Goal: Task Accomplishment & Management: Use online tool/utility

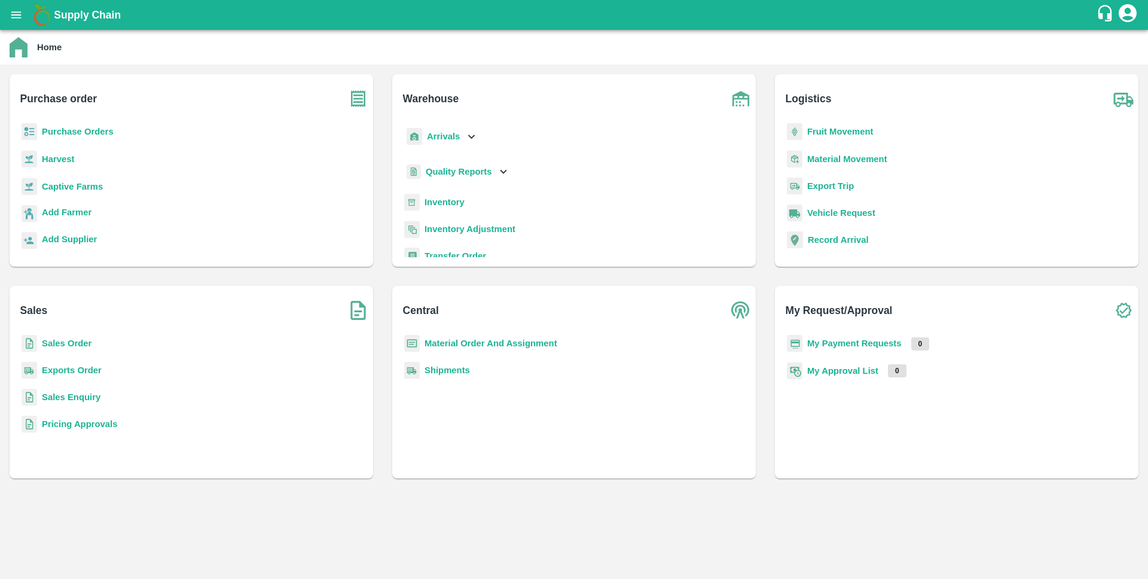
click at [77, 344] on b "Sales Order" at bounding box center [67, 343] width 50 height 10
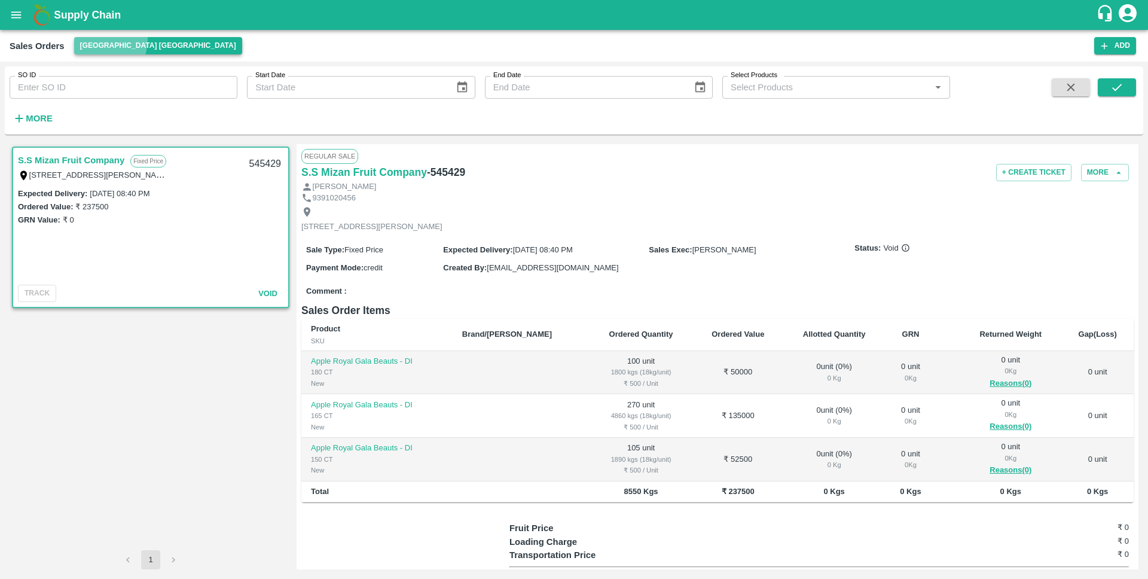
click at [87, 38] on button "[GEOGRAPHIC_DATA] [GEOGRAPHIC_DATA]" at bounding box center [158, 45] width 168 height 17
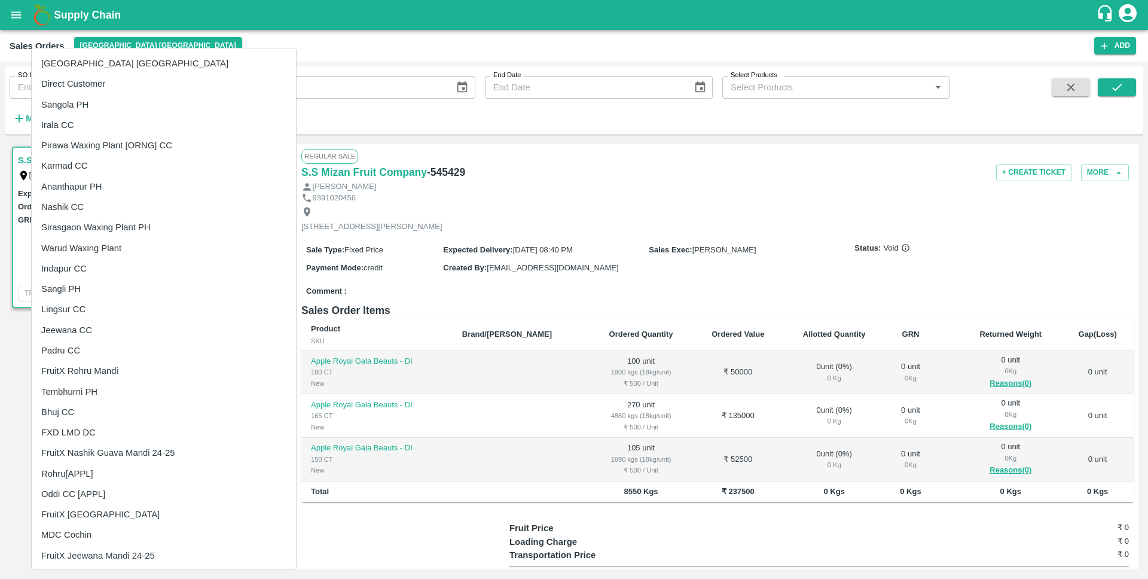
click at [220, 86] on div at bounding box center [574, 289] width 1148 height 579
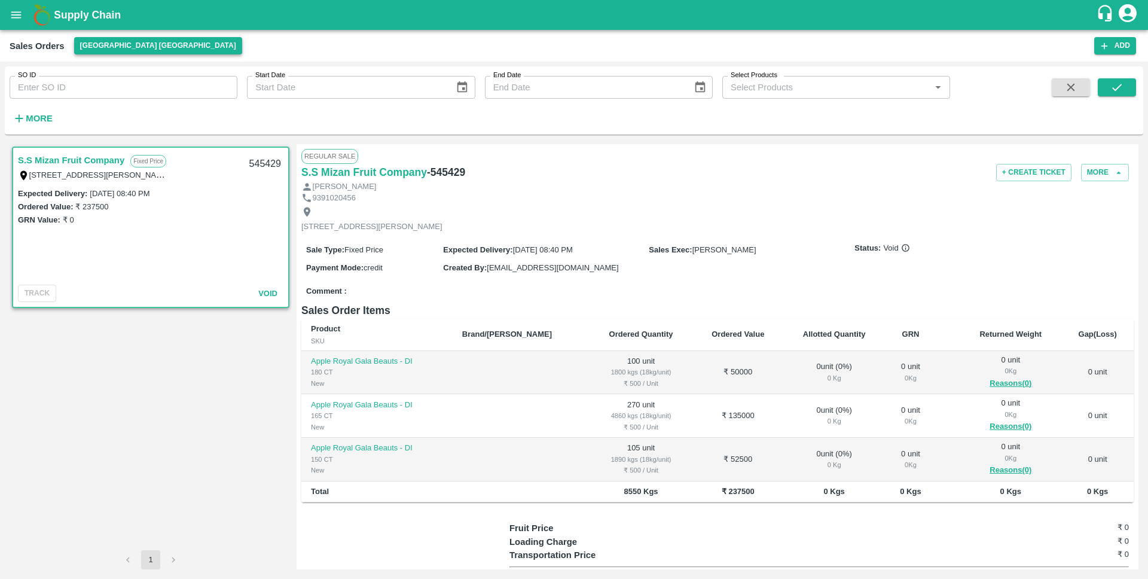
click at [124, 44] on button "[GEOGRAPHIC_DATA] [GEOGRAPHIC_DATA]" at bounding box center [158, 45] width 168 height 17
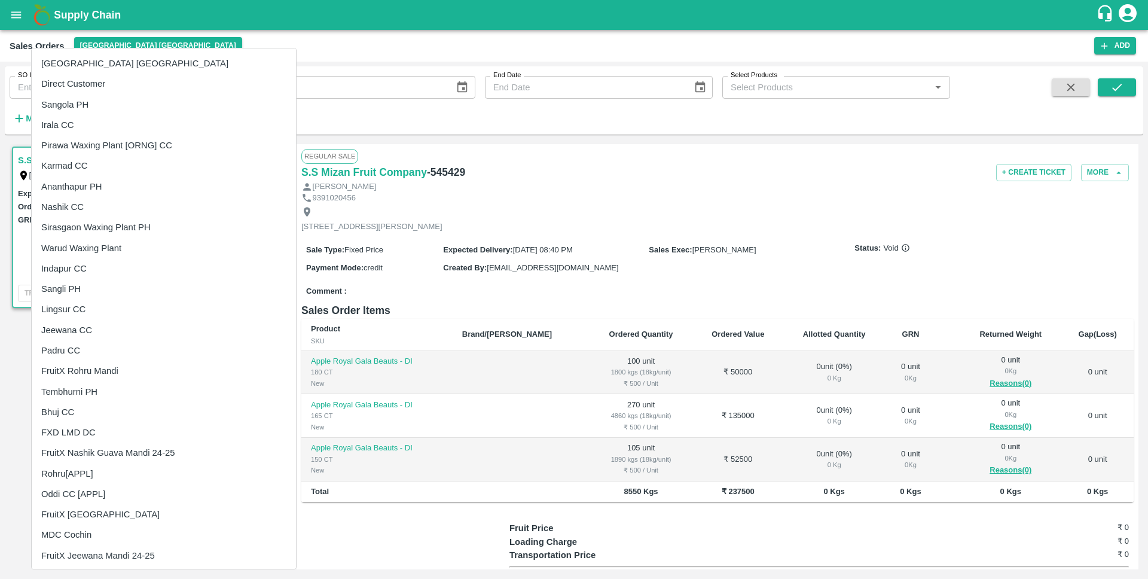
click at [635, 210] on div at bounding box center [574, 289] width 1148 height 579
